Goal: Information Seeking & Learning: Learn about a topic

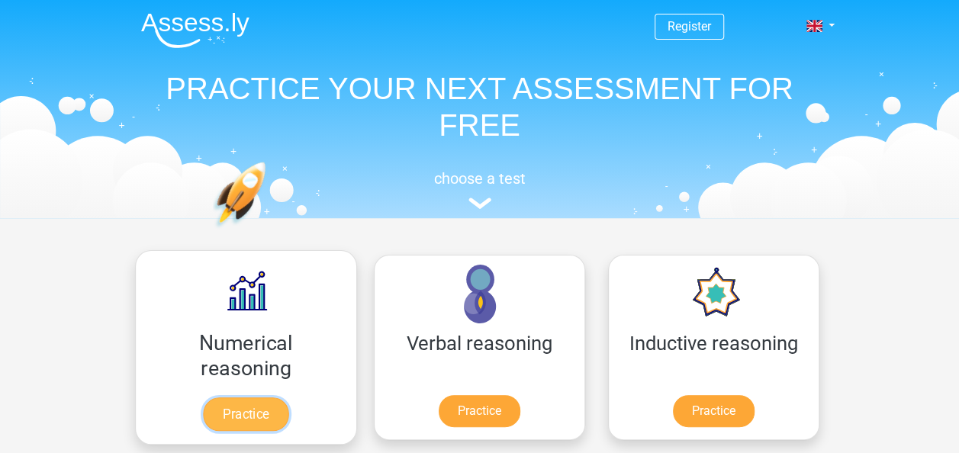
click at [218, 406] on link "Practice" at bounding box center [245, 415] width 85 height 34
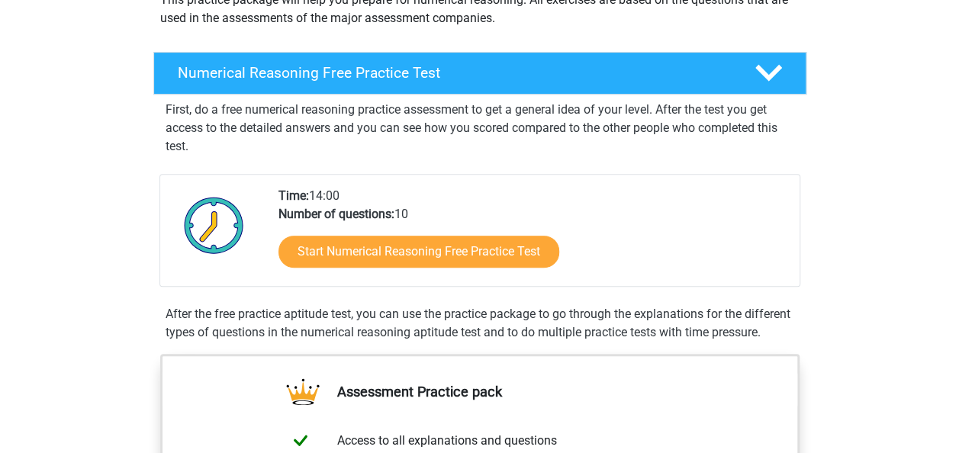
scroll to position [201, 0]
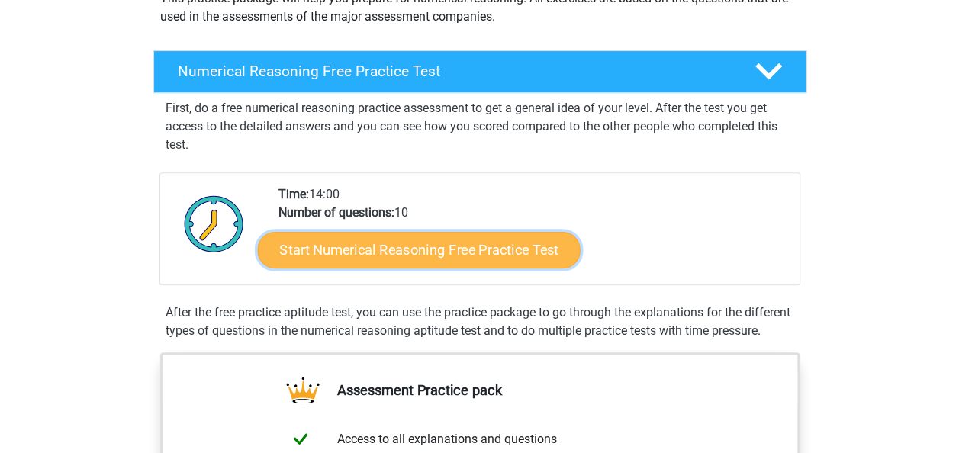
click at [471, 249] on link "Start Numerical Reasoning Free Practice Test" at bounding box center [418, 249] width 323 height 37
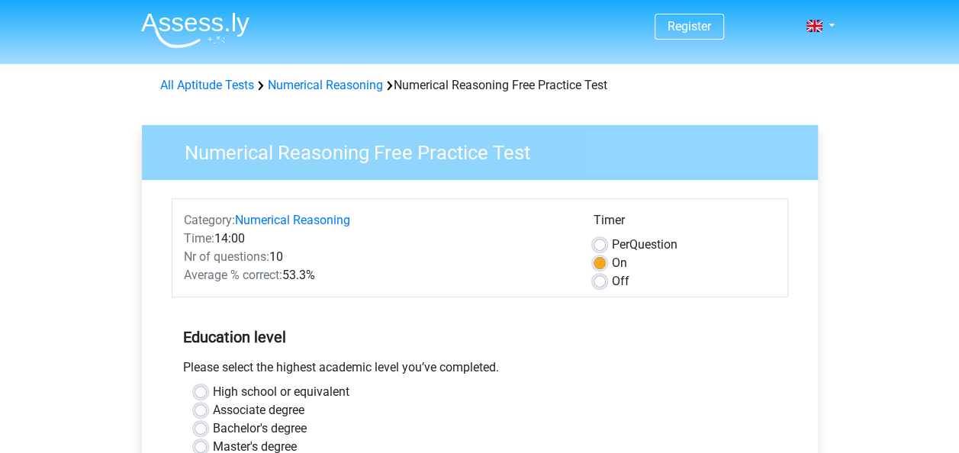
drag, startPoint x: 955, startPoint y: 166, endPoint x: 951, endPoint y: 186, distance: 20.2
drag, startPoint x: 951, startPoint y: 186, endPoint x: 882, endPoint y: 198, distance: 69.8
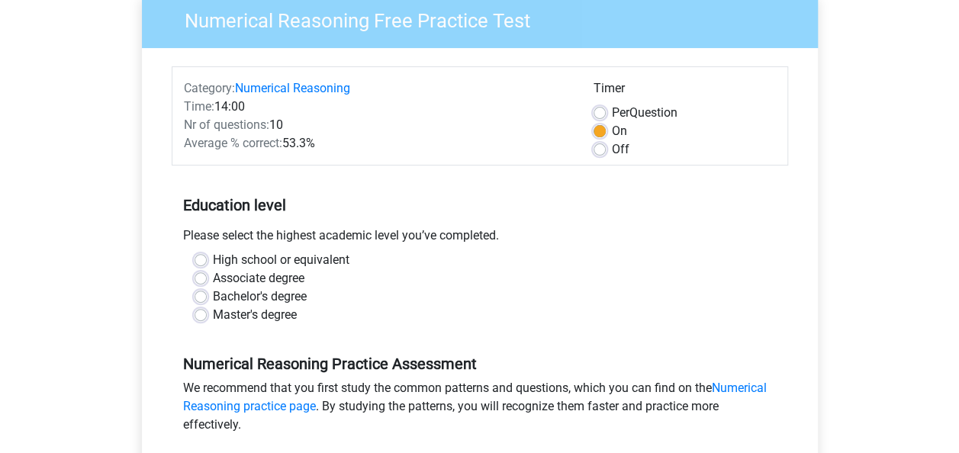
scroll to position [129, 0]
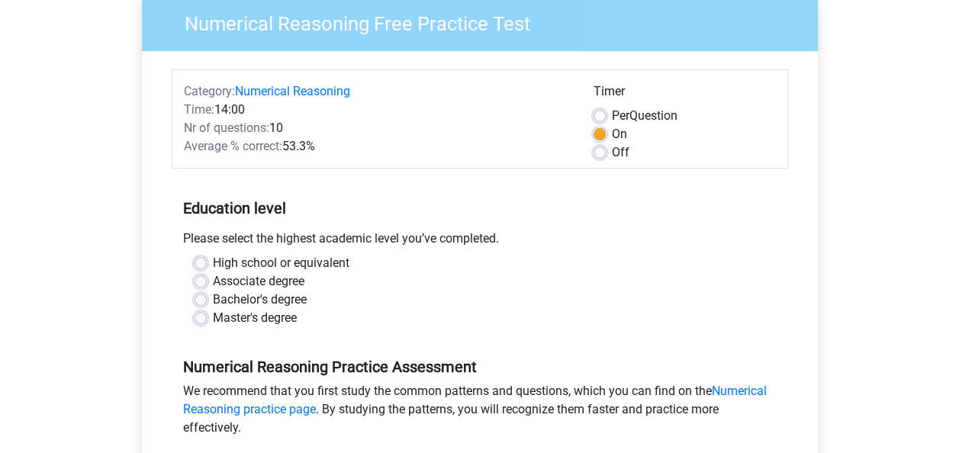
click at [213, 263] on label "High school or equivalent" at bounding box center [281, 263] width 137 height 18
click at [203, 263] on input "High school or equivalent" at bounding box center [201, 261] width 12 height 15
radio input "true"
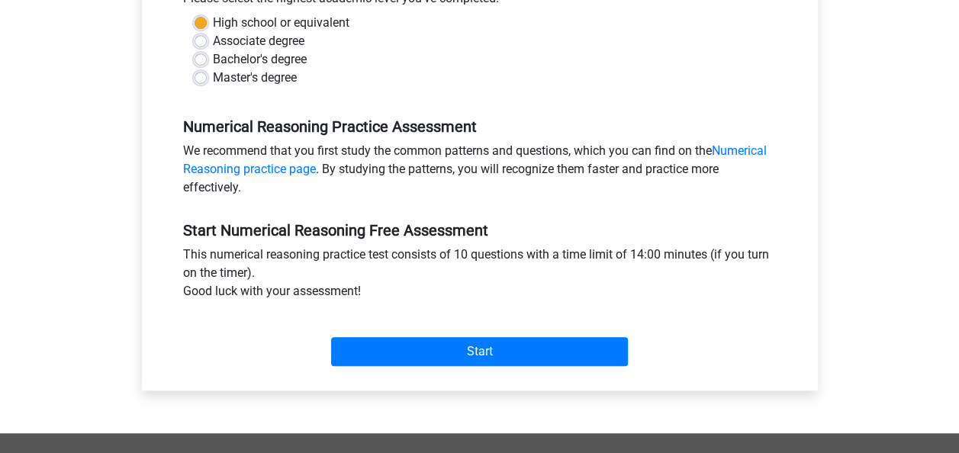
click at [954, 255] on div "Register Nederlands English" at bounding box center [479, 234] width 959 height 1206
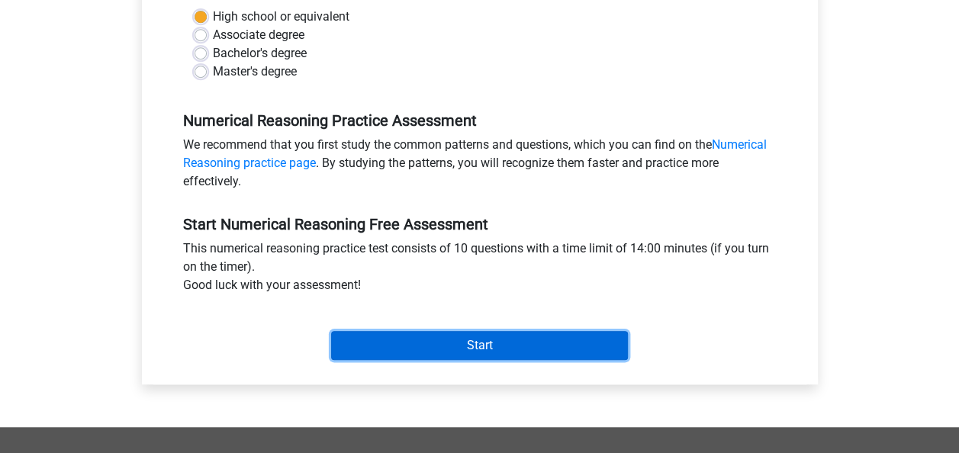
click at [566, 339] on input "Start" at bounding box center [479, 345] width 297 height 29
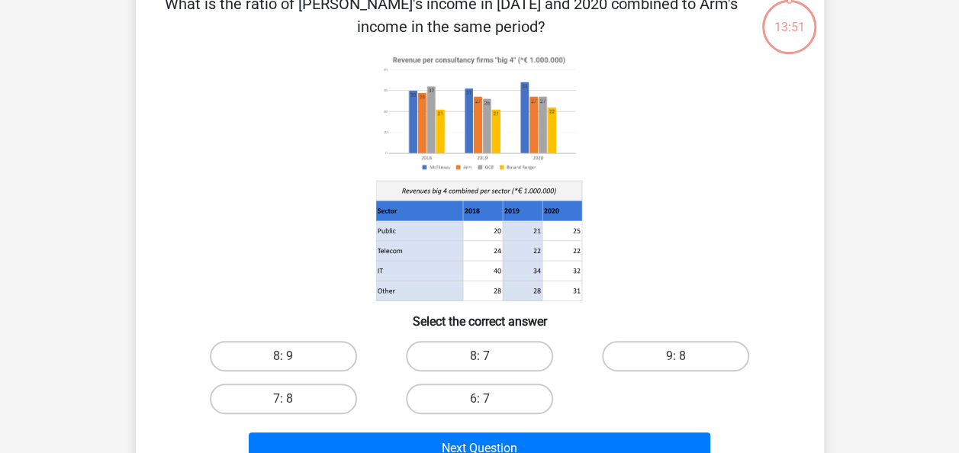
scroll to position [89, 0]
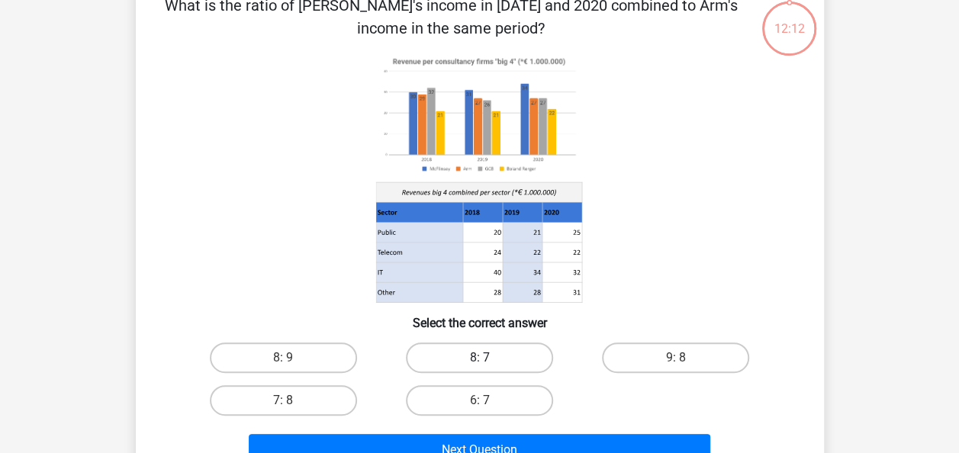
click at [484, 353] on label "8: 7" at bounding box center [479, 358] width 147 height 31
click at [484, 358] on input "8: 7" at bounding box center [484, 363] width 10 height 10
radio input "true"
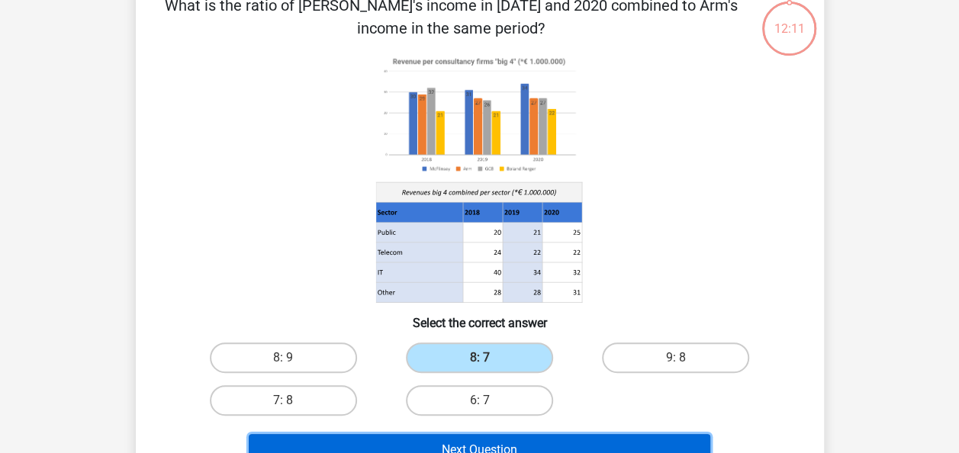
click at [550, 440] on button "Next Question" at bounding box center [480, 450] width 462 height 32
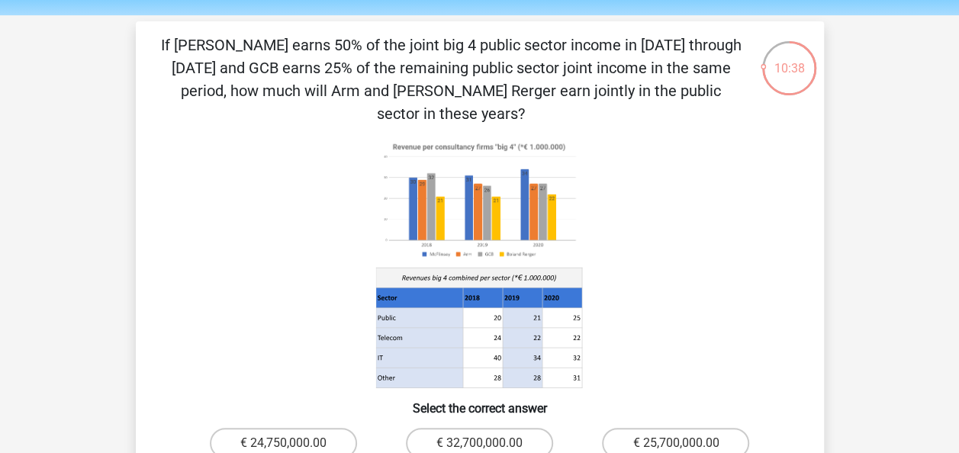
scroll to position [64, 0]
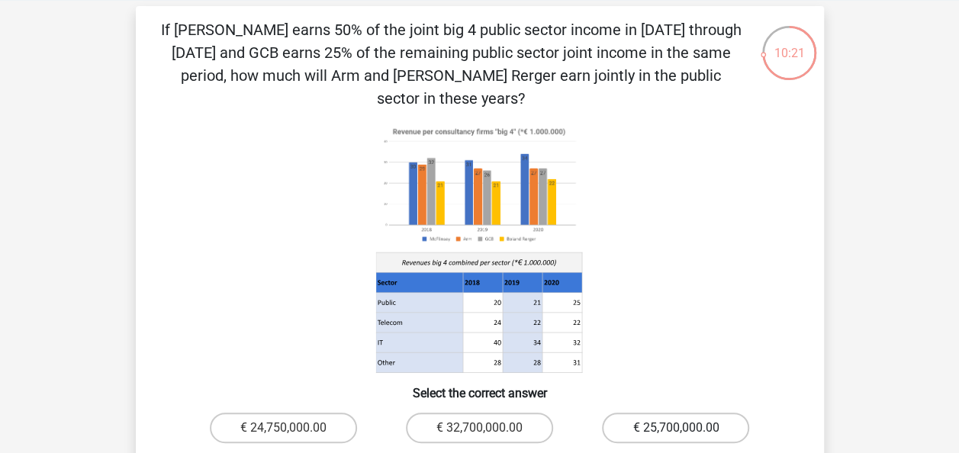
click at [676, 413] on label "€ 25,700,000.00" at bounding box center [675, 428] width 147 height 31
click at [676, 428] on input "€ 25,700,000.00" at bounding box center [681, 433] width 10 height 10
radio input "true"
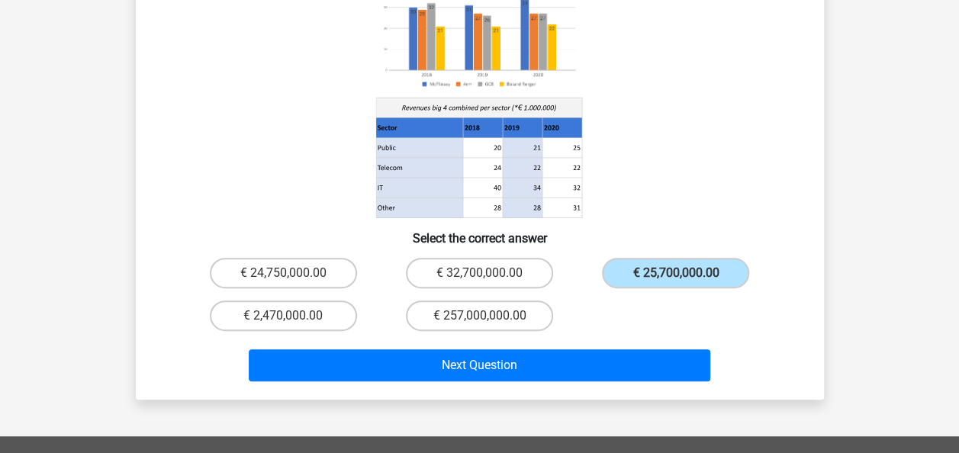
scroll to position [218, 0]
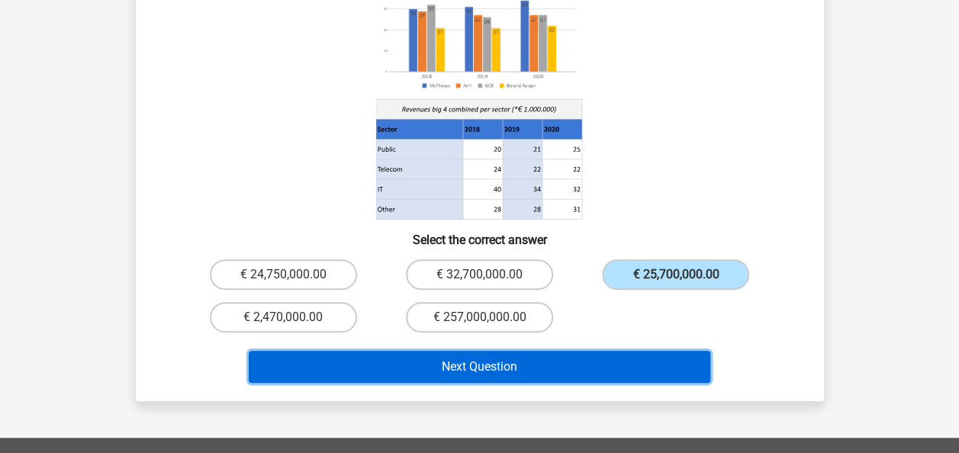
click at [517, 351] on button "Next Question" at bounding box center [480, 367] width 462 height 32
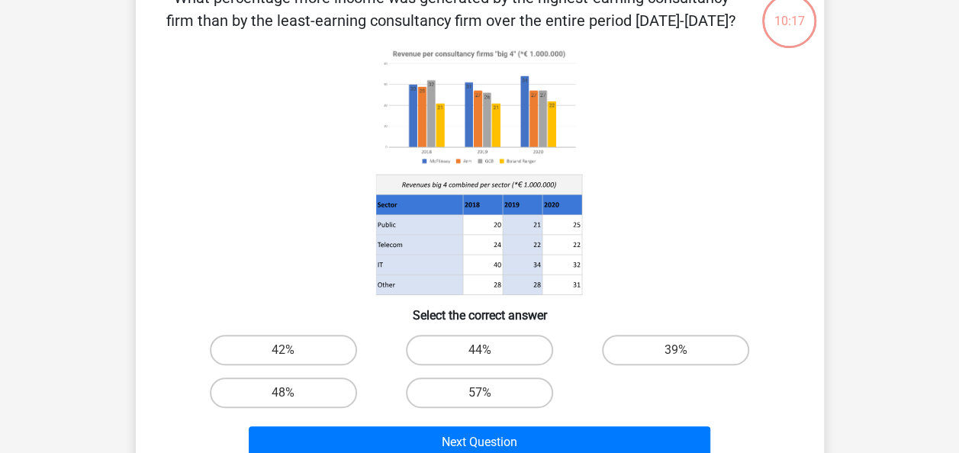
scroll to position [70, 0]
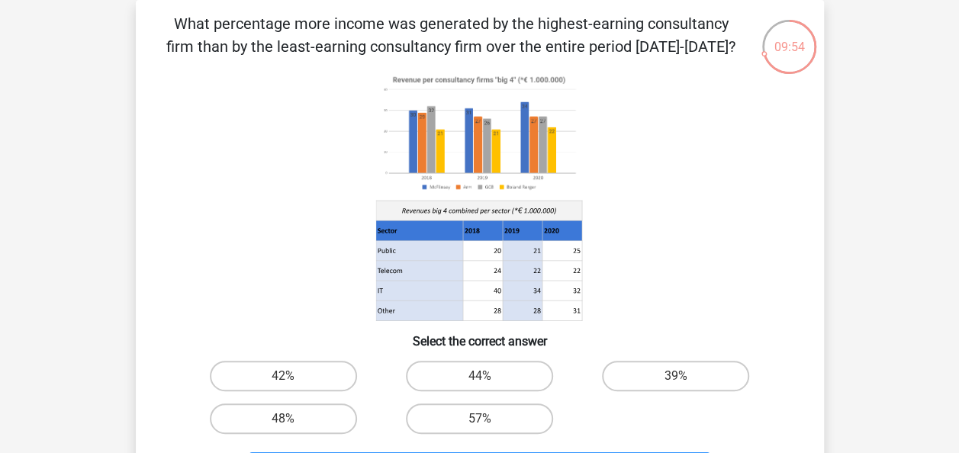
drag, startPoint x: 645, startPoint y: 63, endPoint x: 363, endPoint y: 166, distance: 299.9
click at [363, 166] on div "What percentage more income was generated by the highest-earning consultancy fi…" at bounding box center [480, 251] width 676 height 479
click at [664, 377] on label "39%" at bounding box center [675, 376] width 147 height 31
click at [676, 377] on input "39%" at bounding box center [681, 381] width 10 height 10
radio input "true"
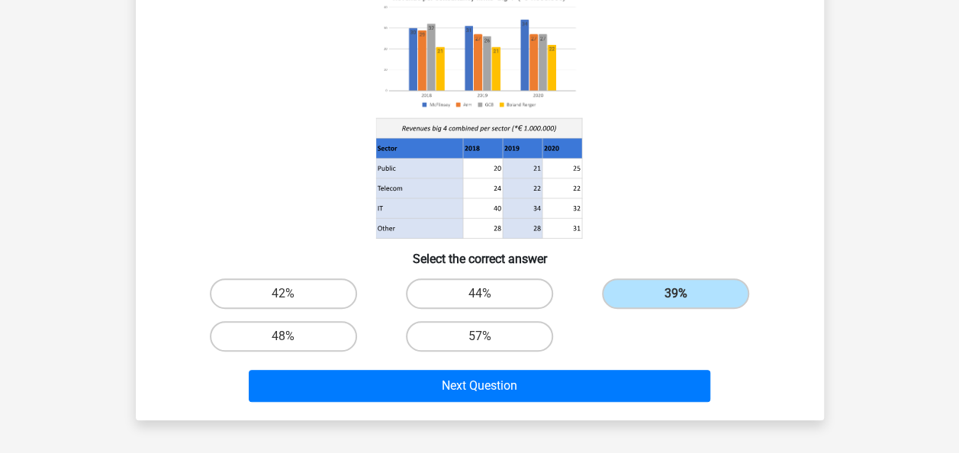
scroll to position [200, 0]
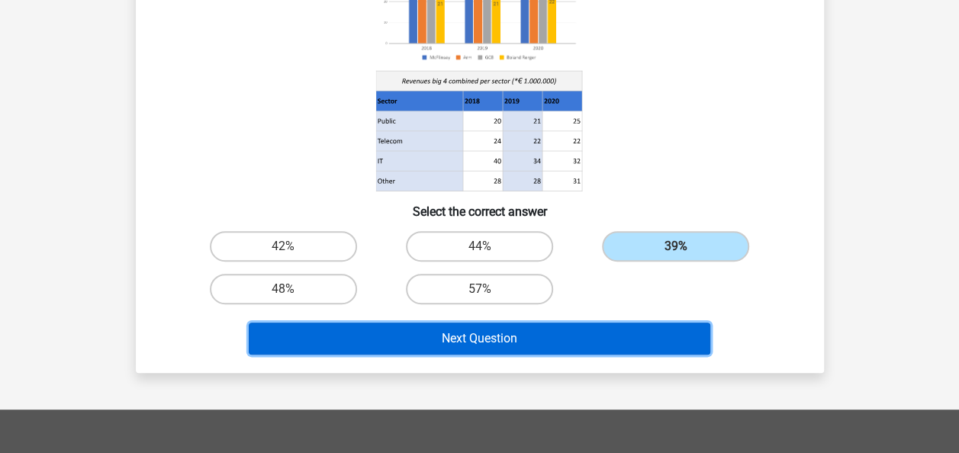
click at [506, 338] on button "Next Question" at bounding box center [480, 339] width 462 height 32
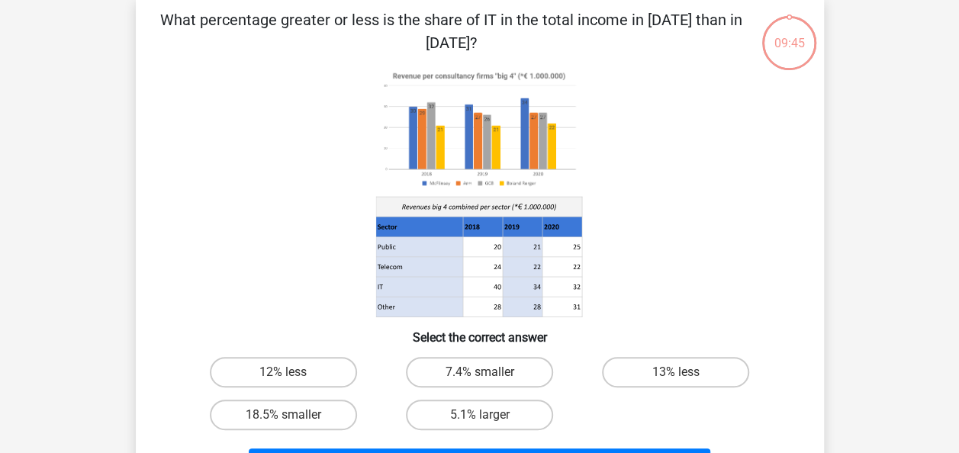
scroll to position [70, 0]
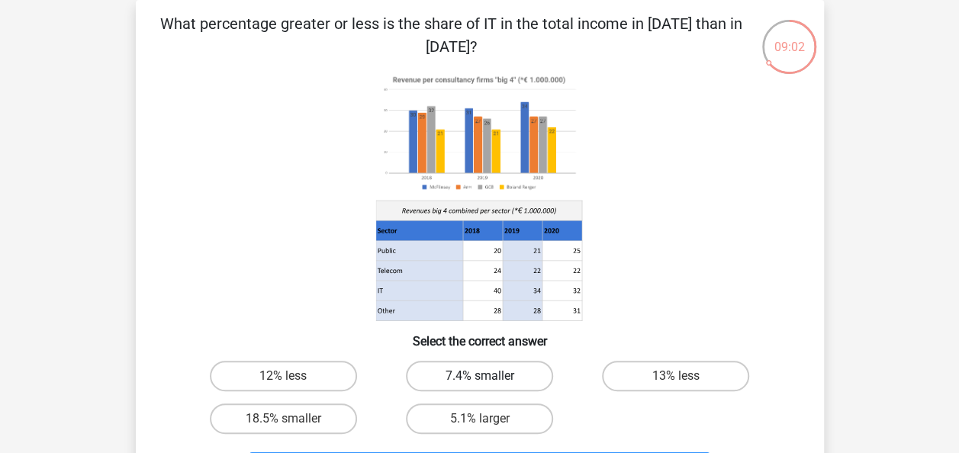
click at [510, 377] on label "7.4% smaller" at bounding box center [479, 376] width 147 height 31
click at [489, 377] on input "7.4% smaller" at bounding box center [484, 381] width 10 height 10
radio input "true"
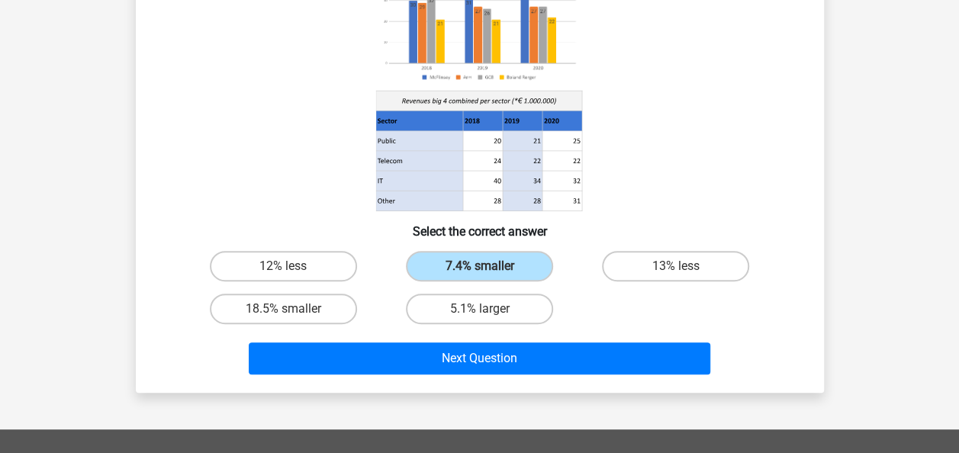
scroll to position [203, 0]
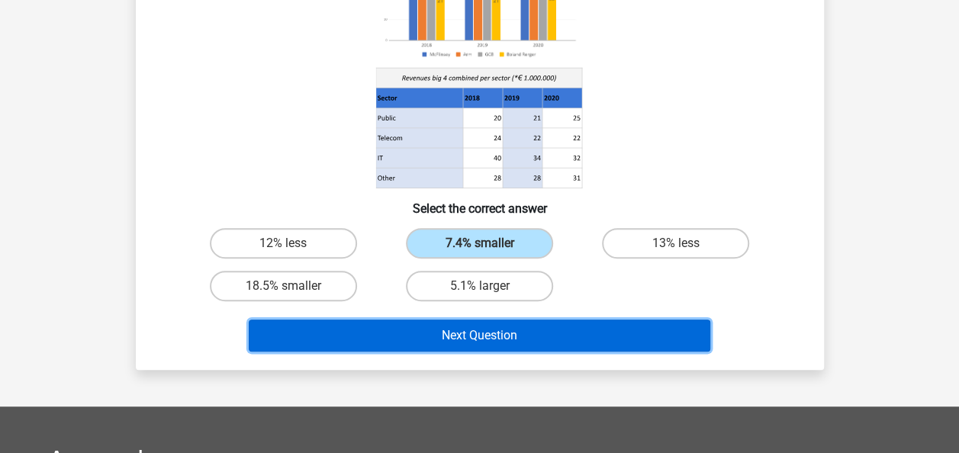
click at [611, 334] on button "Next Question" at bounding box center [480, 336] width 462 height 32
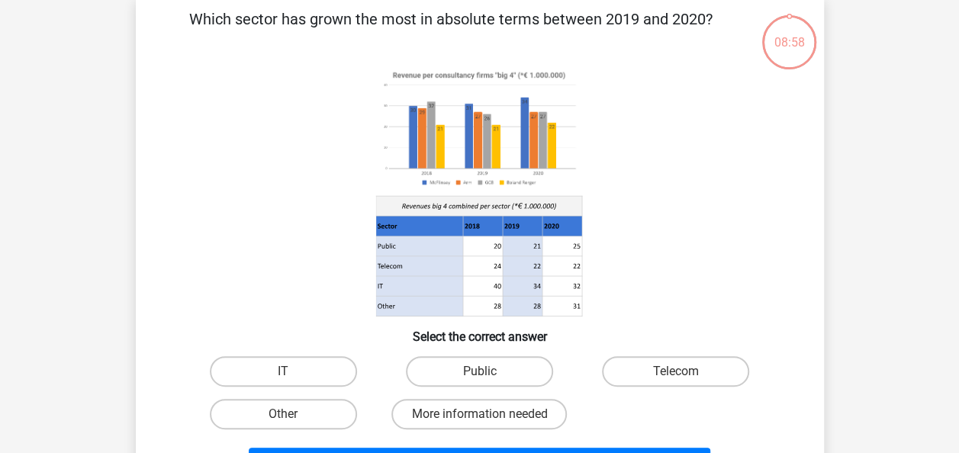
scroll to position [70, 0]
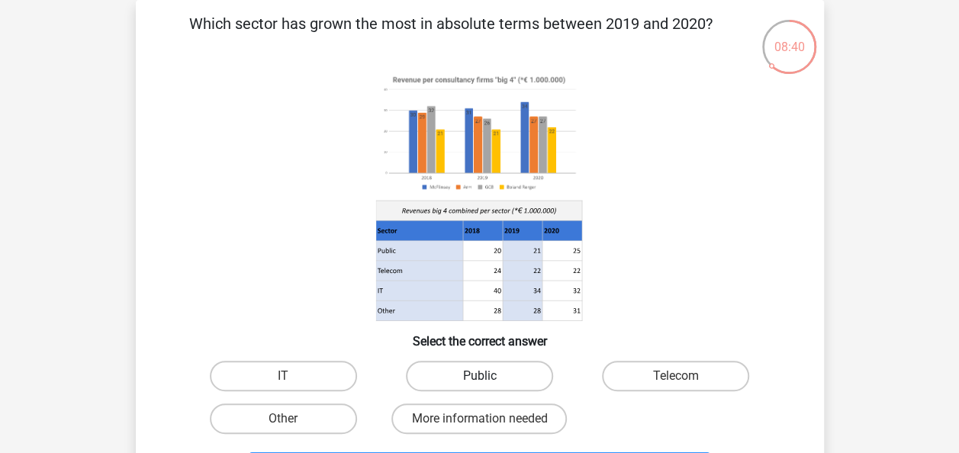
click at [517, 363] on label "Public" at bounding box center [479, 376] width 147 height 31
click at [489, 376] on input "Public" at bounding box center [484, 381] width 10 height 10
radio input "true"
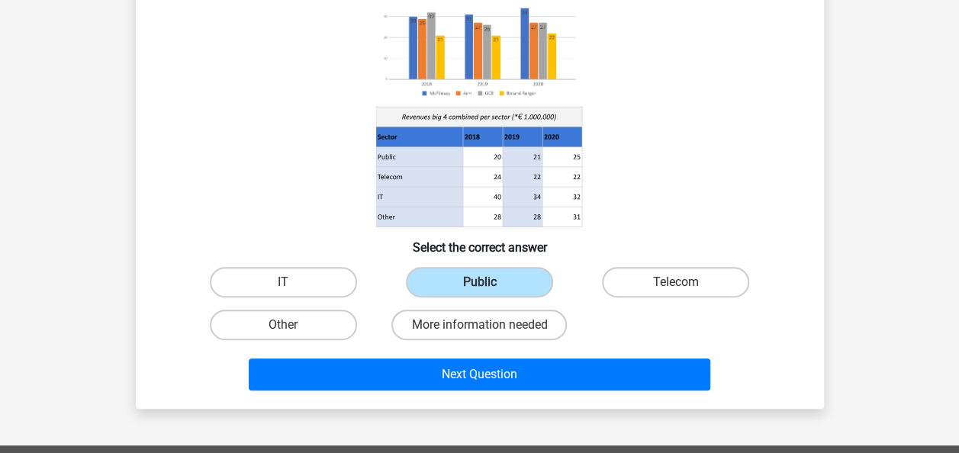
scroll to position [174, 0]
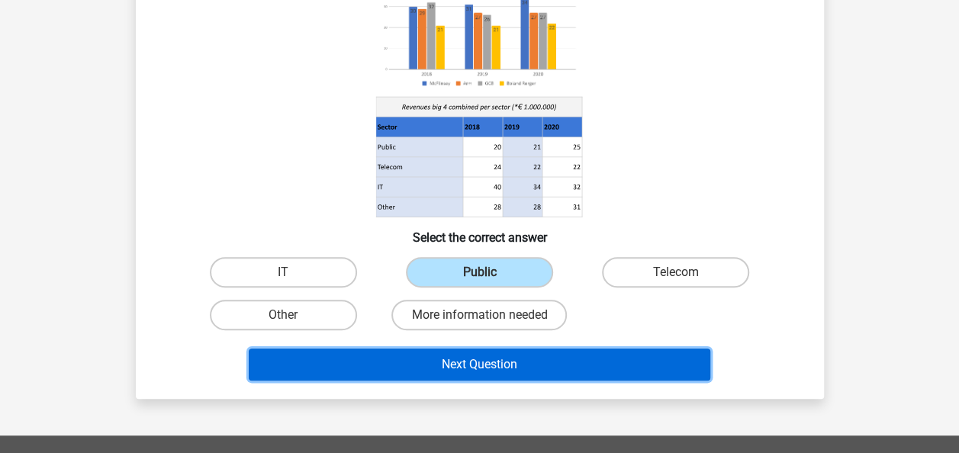
click at [577, 364] on button "Next Question" at bounding box center [480, 365] width 462 height 32
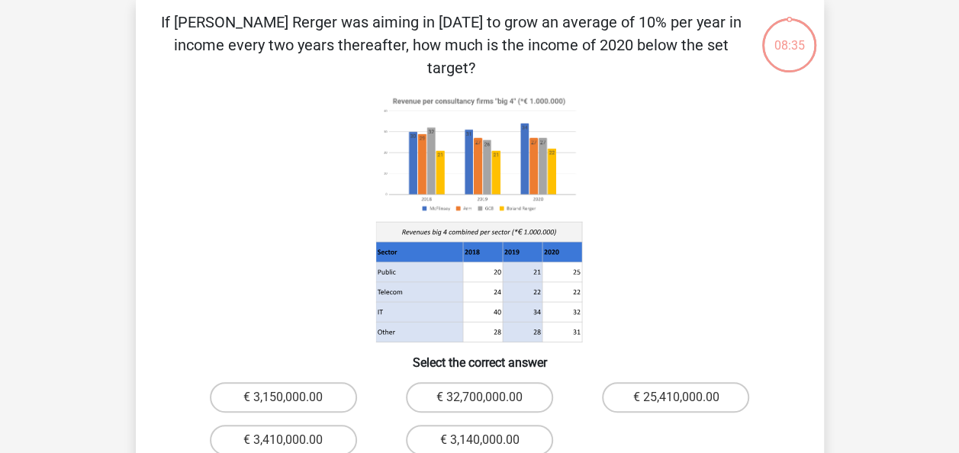
scroll to position [70, 0]
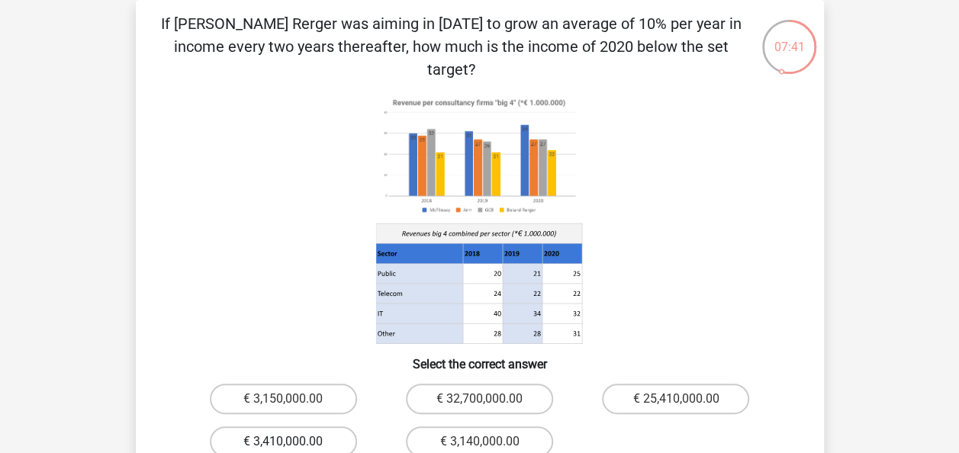
click at [312, 427] on label "€ 3,410,000.00" at bounding box center [283, 442] width 147 height 31
click at [293, 442] on input "€ 3,410,000.00" at bounding box center [288, 447] width 10 height 10
radio input "true"
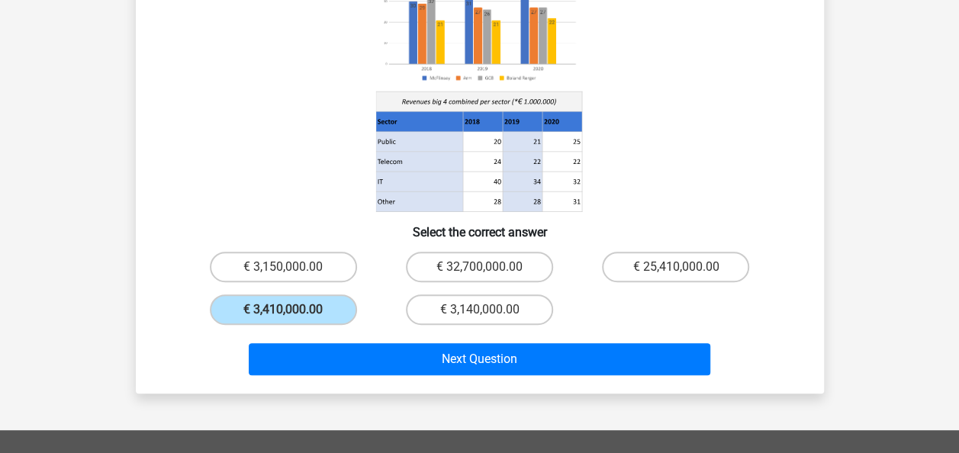
scroll to position [240, 0]
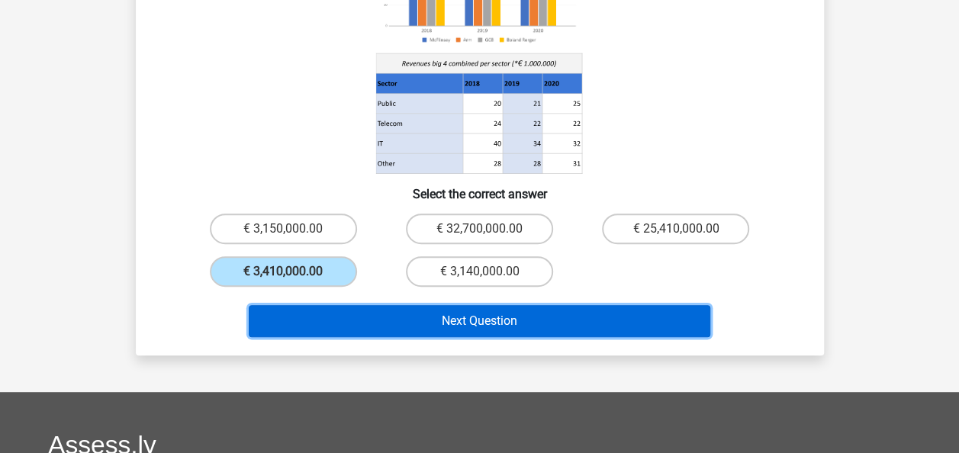
click at [533, 305] on button "Next Question" at bounding box center [480, 321] width 462 height 32
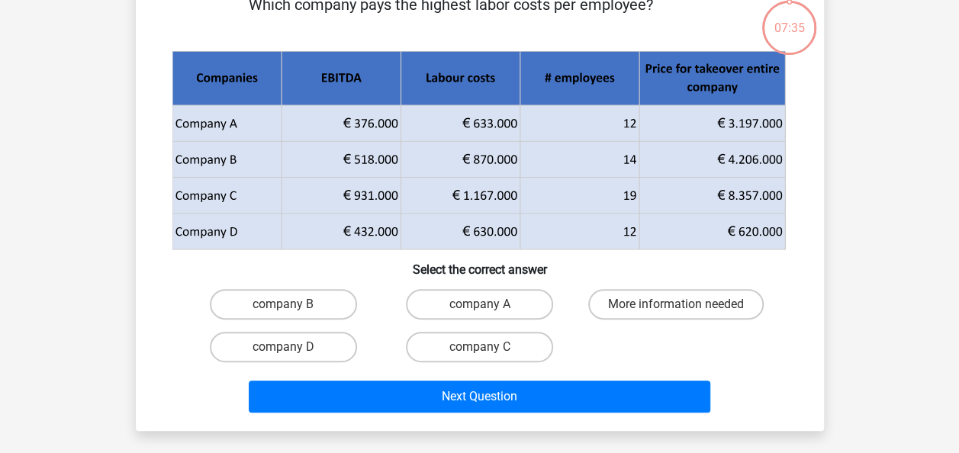
scroll to position [70, 0]
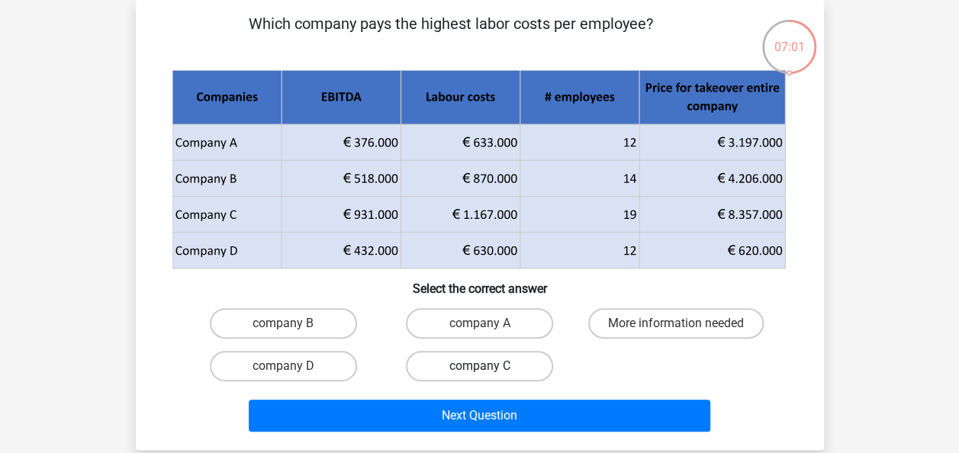
click at [466, 363] on label "company C" at bounding box center [479, 366] width 147 height 31
click at [479, 366] on input "company C" at bounding box center [484, 371] width 10 height 10
radio input "true"
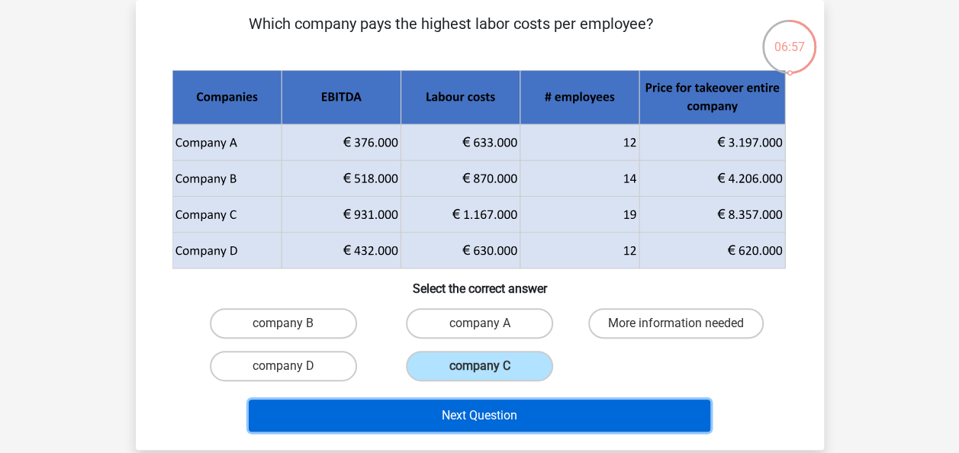
click at [553, 408] on button "Next Question" at bounding box center [480, 416] width 462 height 32
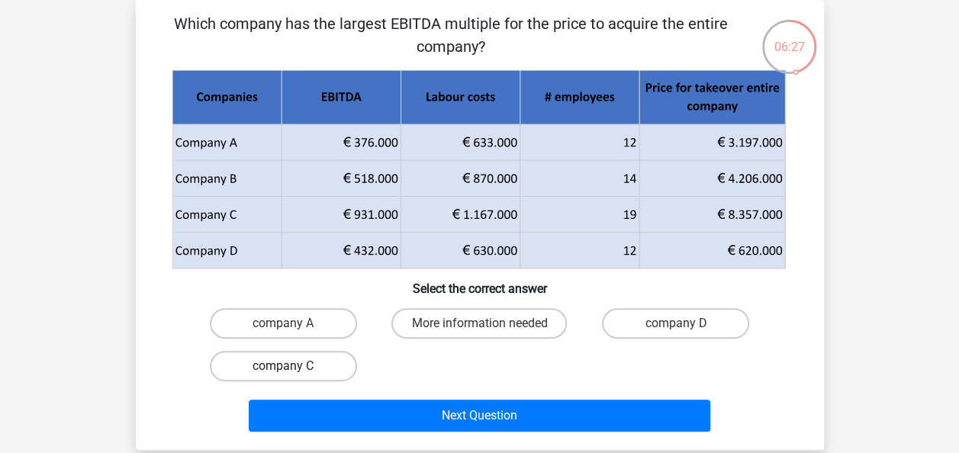
click at [298, 363] on label "company C" at bounding box center [283, 366] width 147 height 31
click at [293, 366] on input "company C" at bounding box center [288, 371] width 10 height 10
radio input "true"
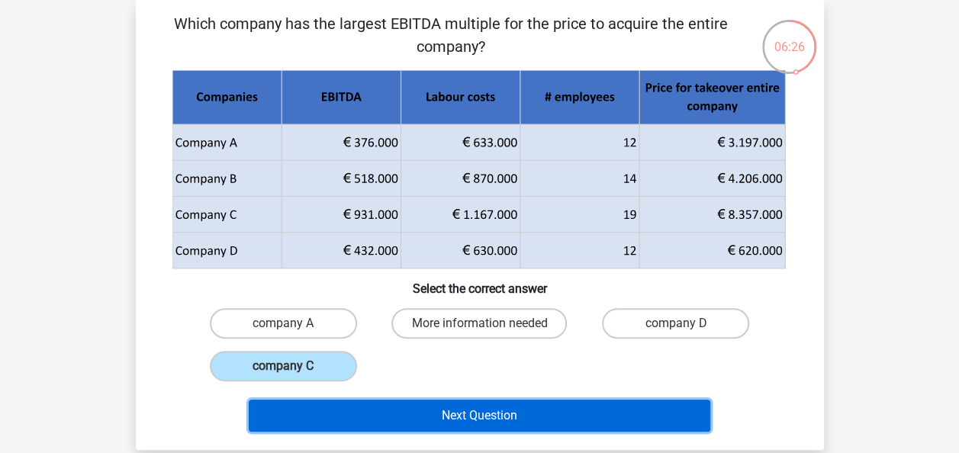
click at [450, 414] on button "Next Question" at bounding box center [480, 416] width 462 height 32
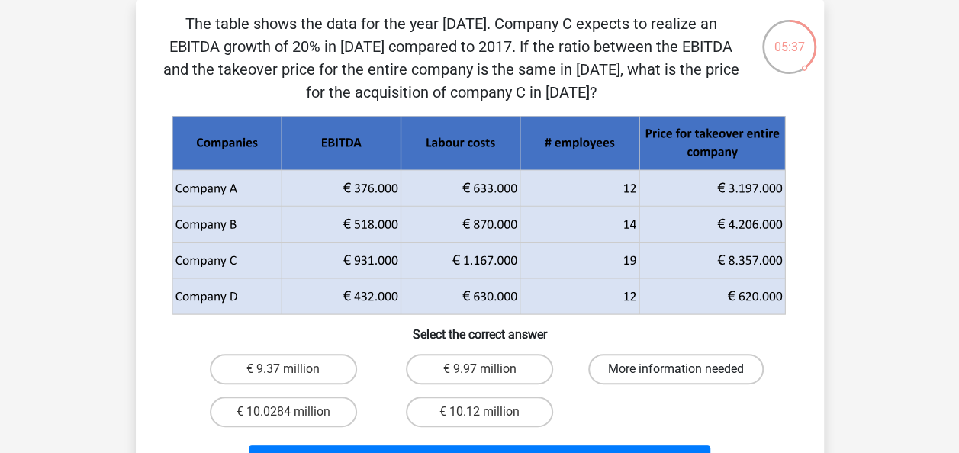
click at [677, 365] on label "More information needed" at bounding box center [676, 369] width 176 height 31
click at [677, 369] on input "More information needed" at bounding box center [681, 374] width 10 height 10
radio input "true"
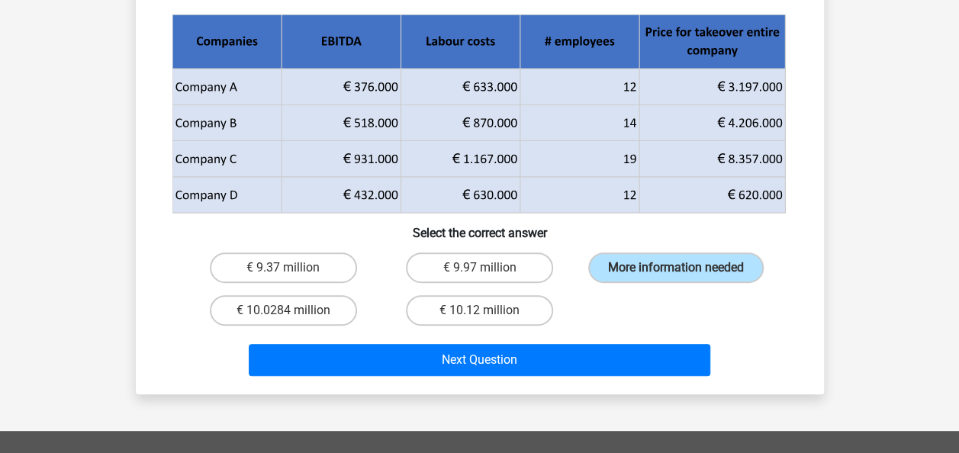
scroll to position [186, 0]
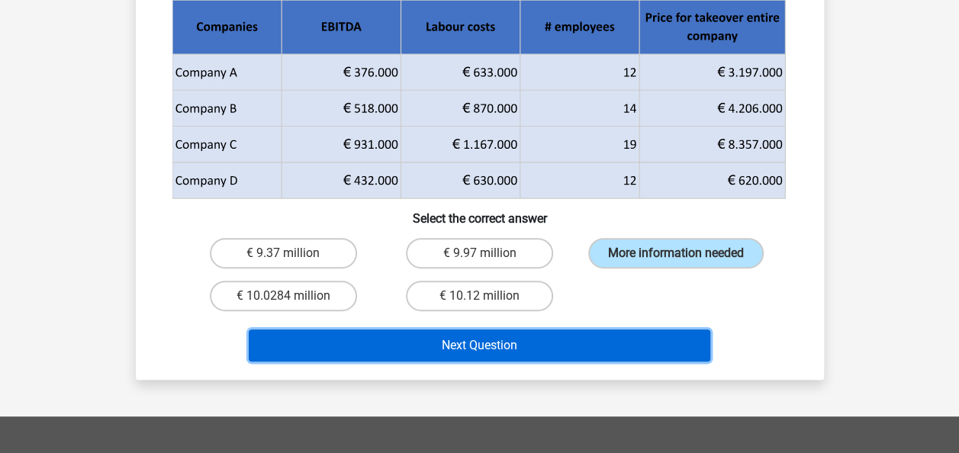
click at [597, 337] on button "Next Question" at bounding box center [480, 346] width 462 height 32
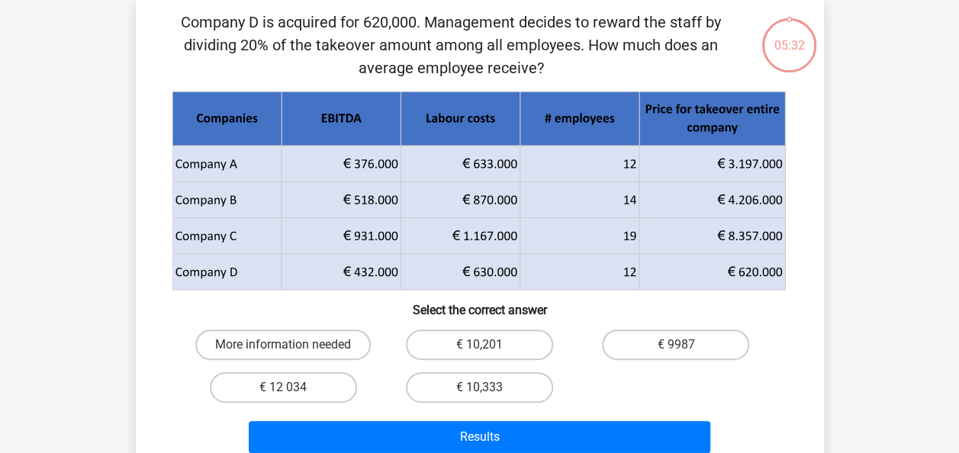
scroll to position [70, 0]
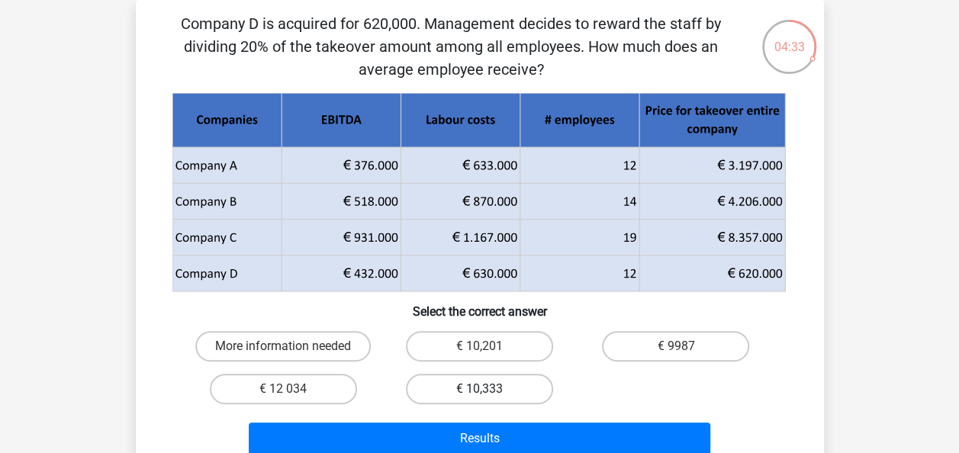
click at [507, 385] on label "€ 10,333" at bounding box center [479, 389] width 147 height 31
click at [489, 389] on input "€ 10,333" at bounding box center [484, 394] width 10 height 10
radio input "true"
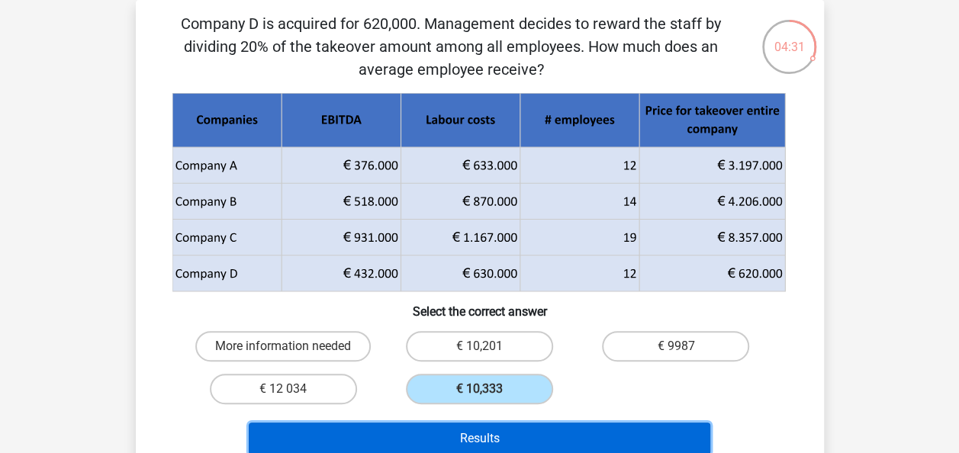
click at [553, 435] on button "Results" at bounding box center [480, 439] width 462 height 32
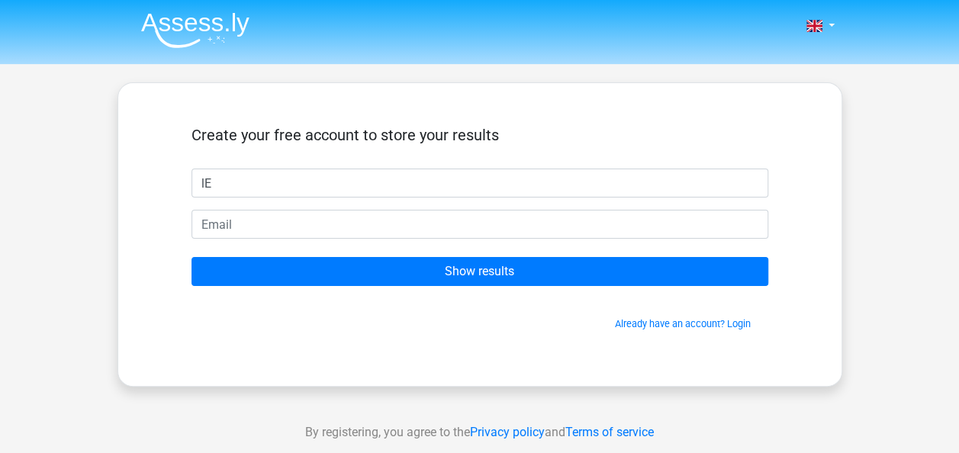
type input "l"
type input "Leah"
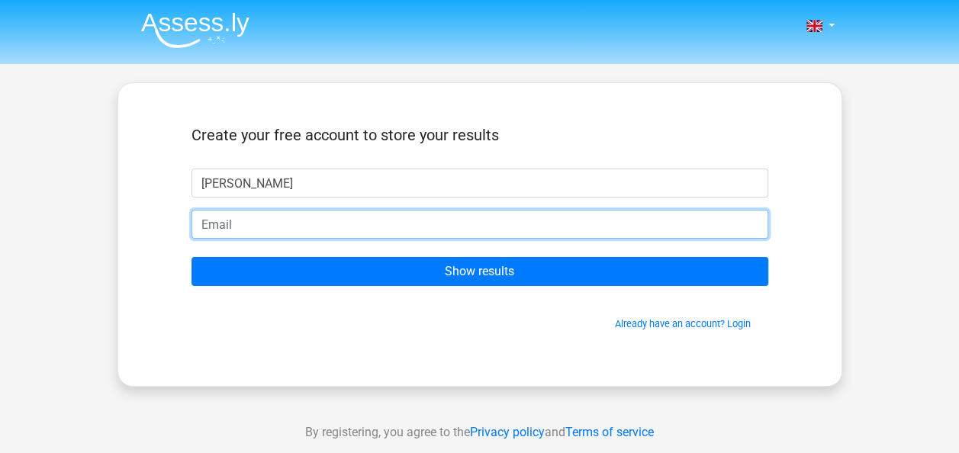
click at [292, 229] on input "email" at bounding box center [480, 224] width 577 height 29
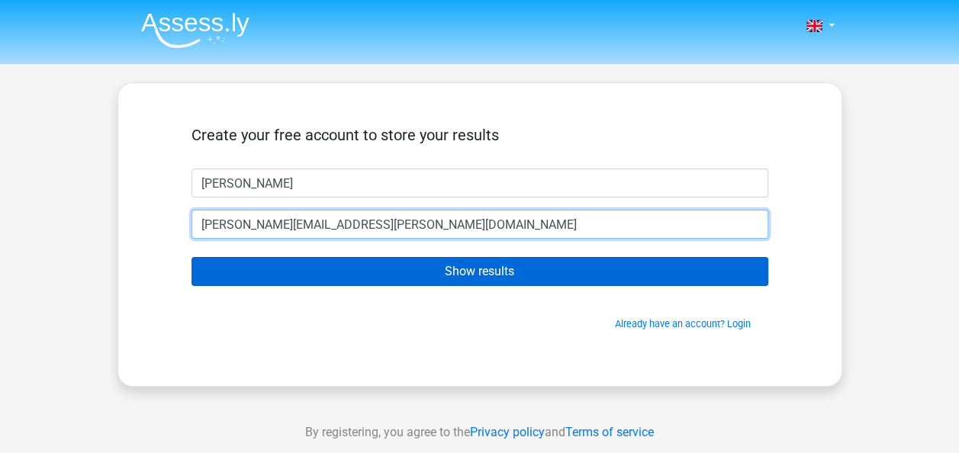
type input "[PERSON_NAME][EMAIL_ADDRESS][PERSON_NAME][DOMAIN_NAME]"
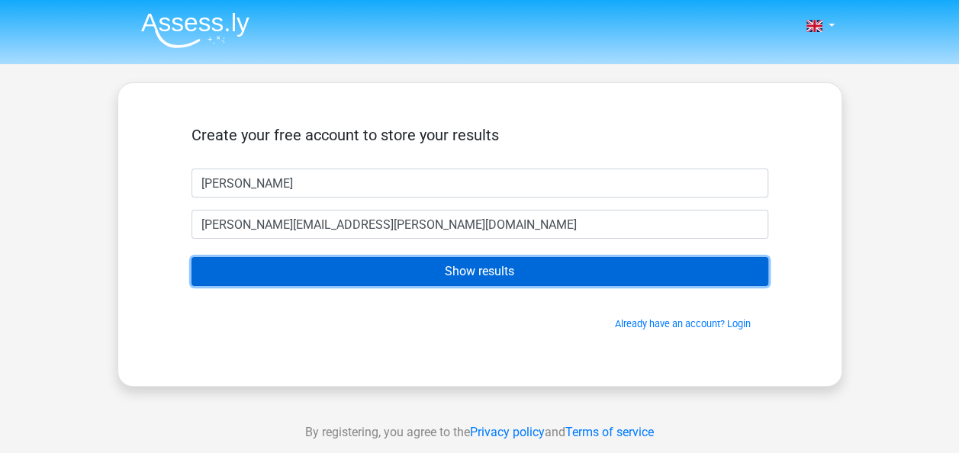
click at [450, 269] on input "Show results" at bounding box center [480, 271] width 577 height 29
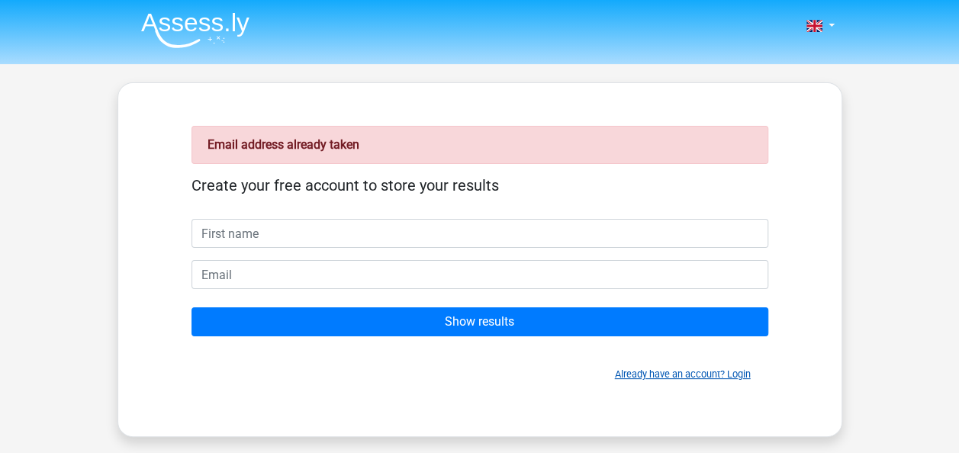
click at [670, 371] on link "Already have an account? Login" at bounding box center [683, 374] width 136 height 11
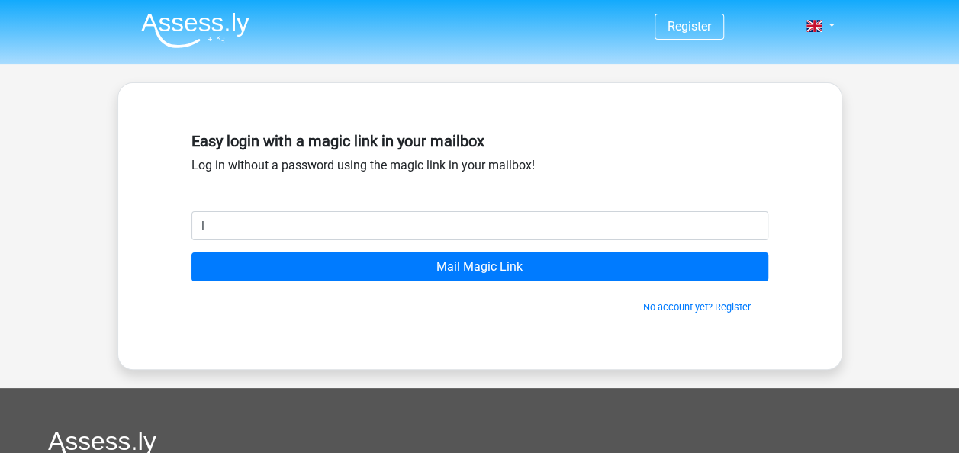
type input "[PERSON_NAME][EMAIL_ADDRESS][PERSON_NAME][DOMAIN_NAME]"
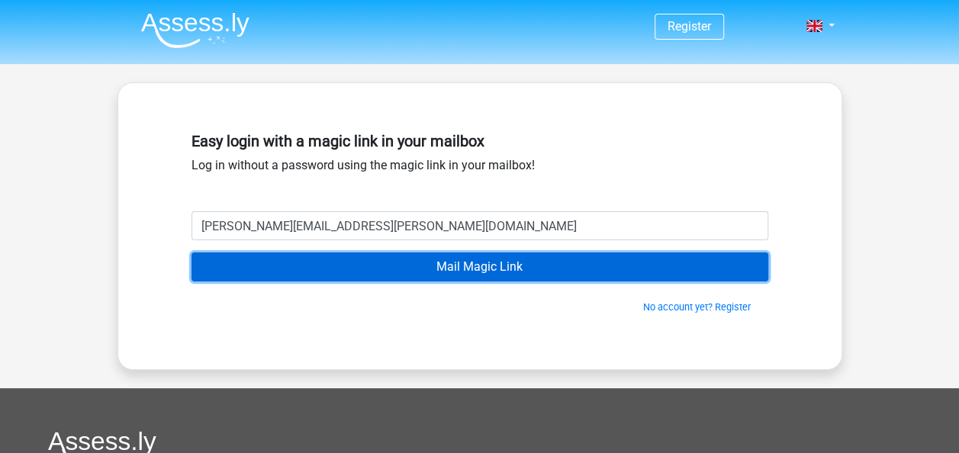
click at [462, 264] on input "Mail Magic Link" at bounding box center [480, 267] width 577 height 29
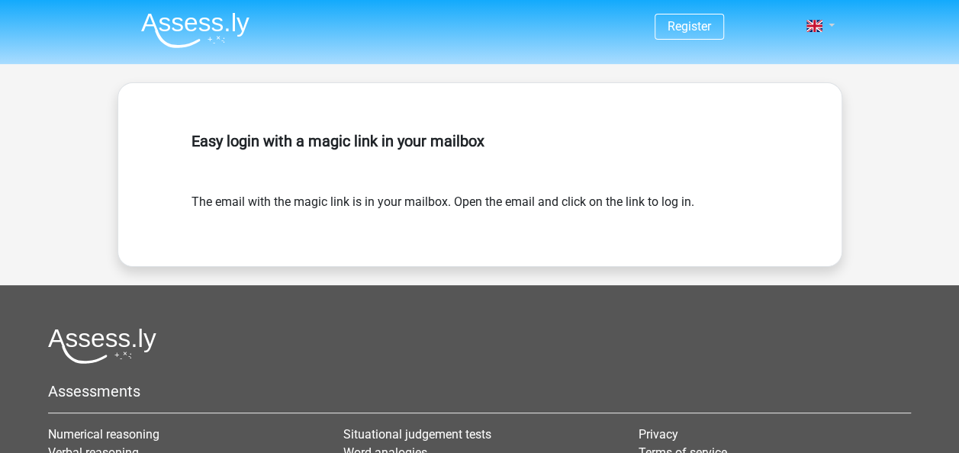
click at [830, 25] on link at bounding box center [816, 26] width 31 height 18
click at [775, 59] on link "Login" at bounding box center [776, 61] width 105 height 24
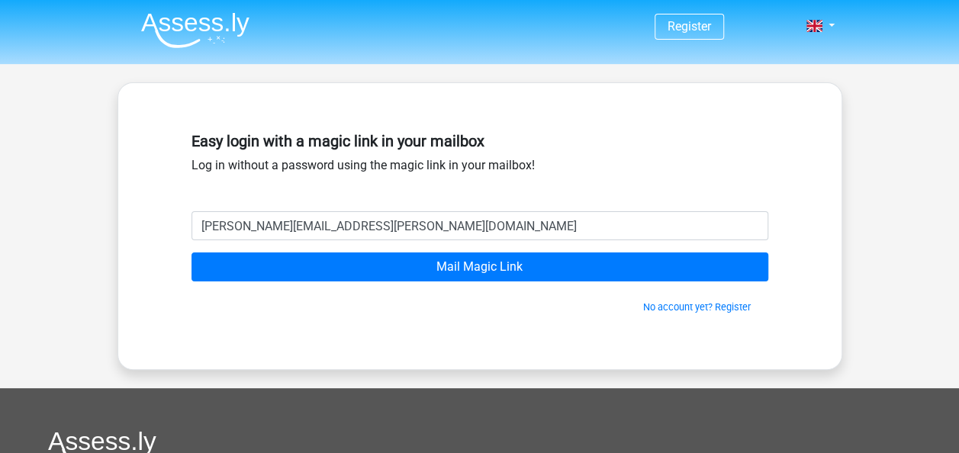
click at [439, 227] on input "[PERSON_NAME][EMAIL_ADDRESS][PERSON_NAME][DOMAIN_NAME]" at bounding box center [480, 225] width 577 height 29
click at [441, 227] on input "[PERSON_NAME][EMAIL_ADDRESS][PERSON_NAME][DOMAIN_NAME]" at bounding box center [480, 225] width 577 height 29
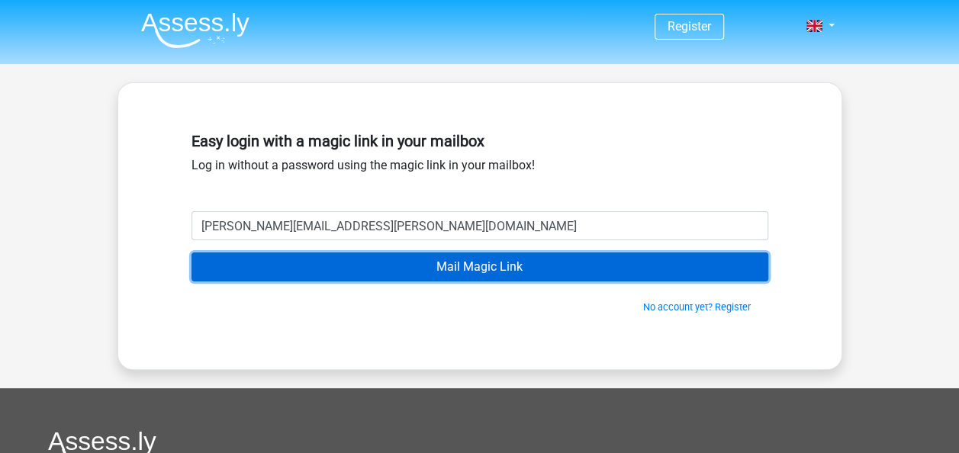
click at [509, 269] on input "Mail Magic Link" at bounding box center [480, 267] width 577 height 29
